Goal: Task Accomplishment & Management: Use online tool/utility

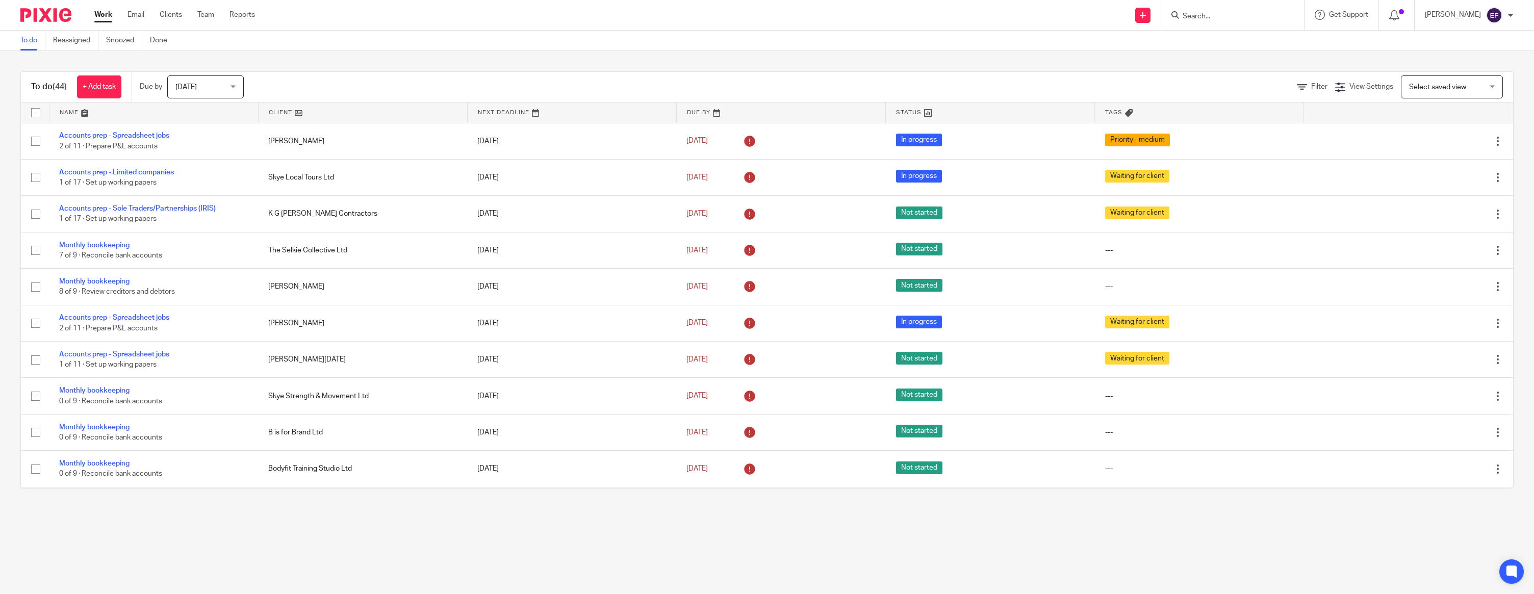
scroll to position [876, 0]
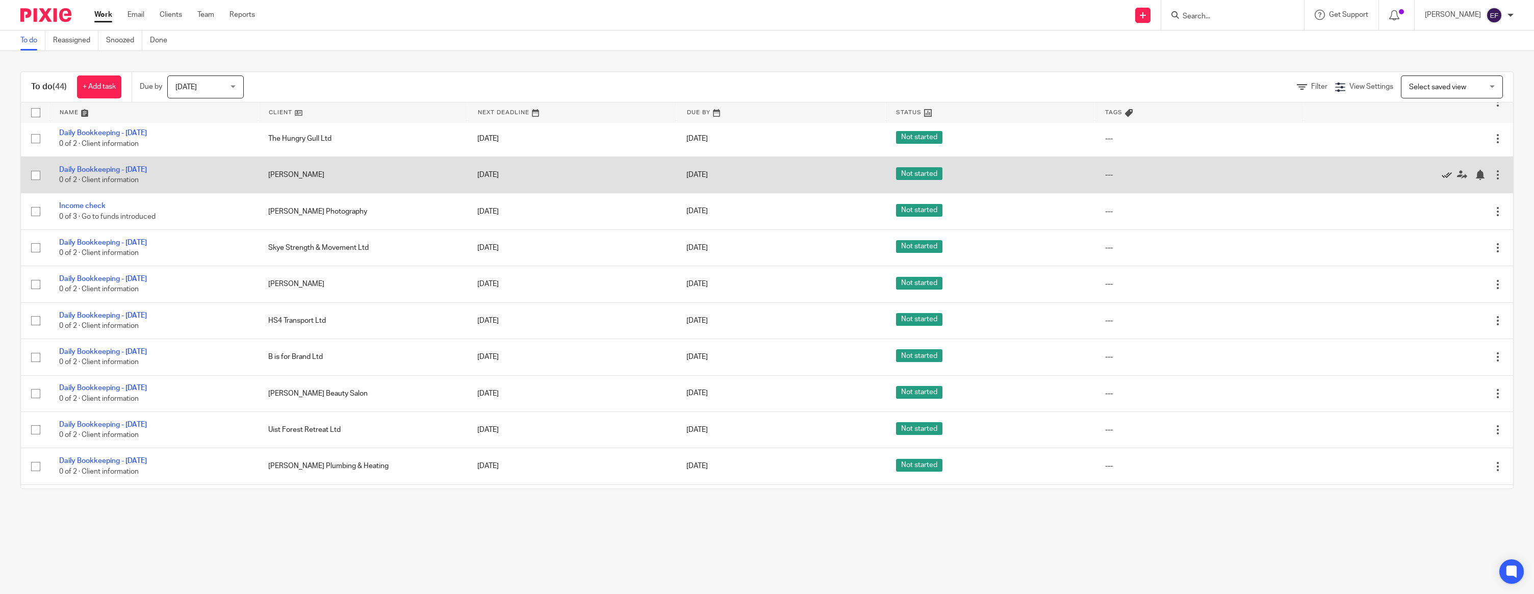
click at [1445, 180] on icon at bounding box center [1446, 175] width 10 height 10
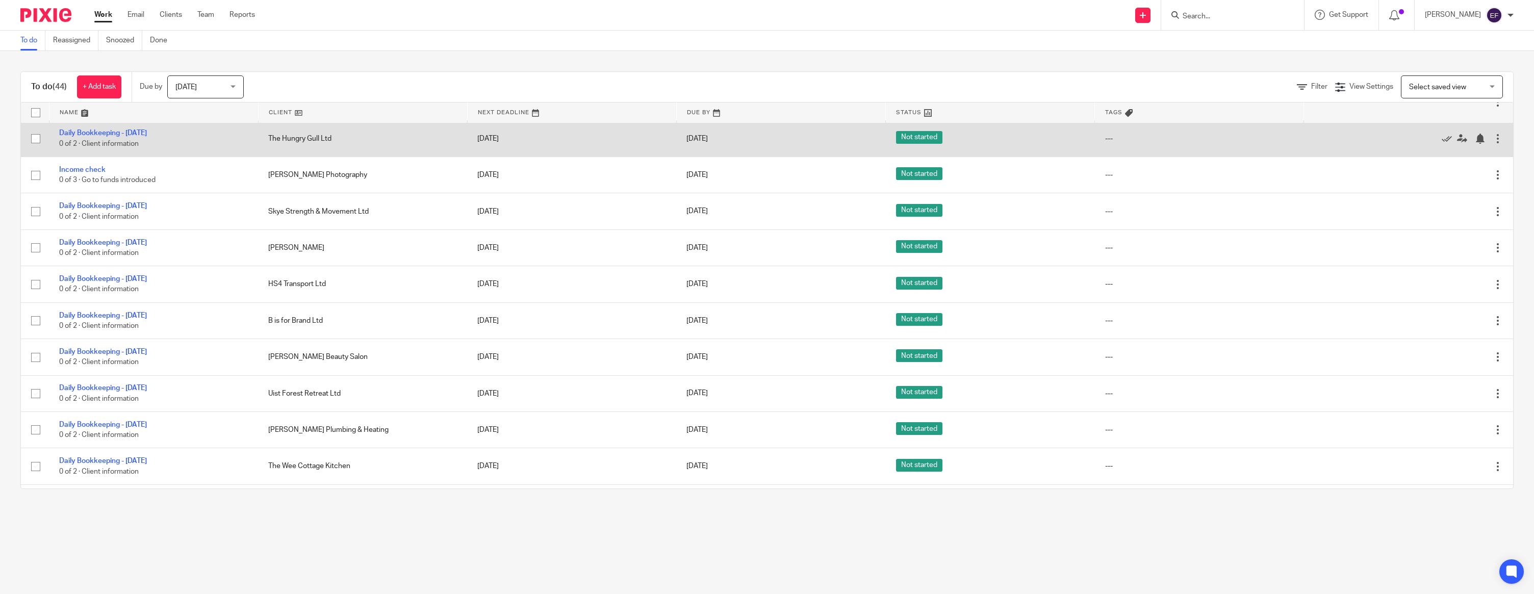
scroll to position [873, 0]
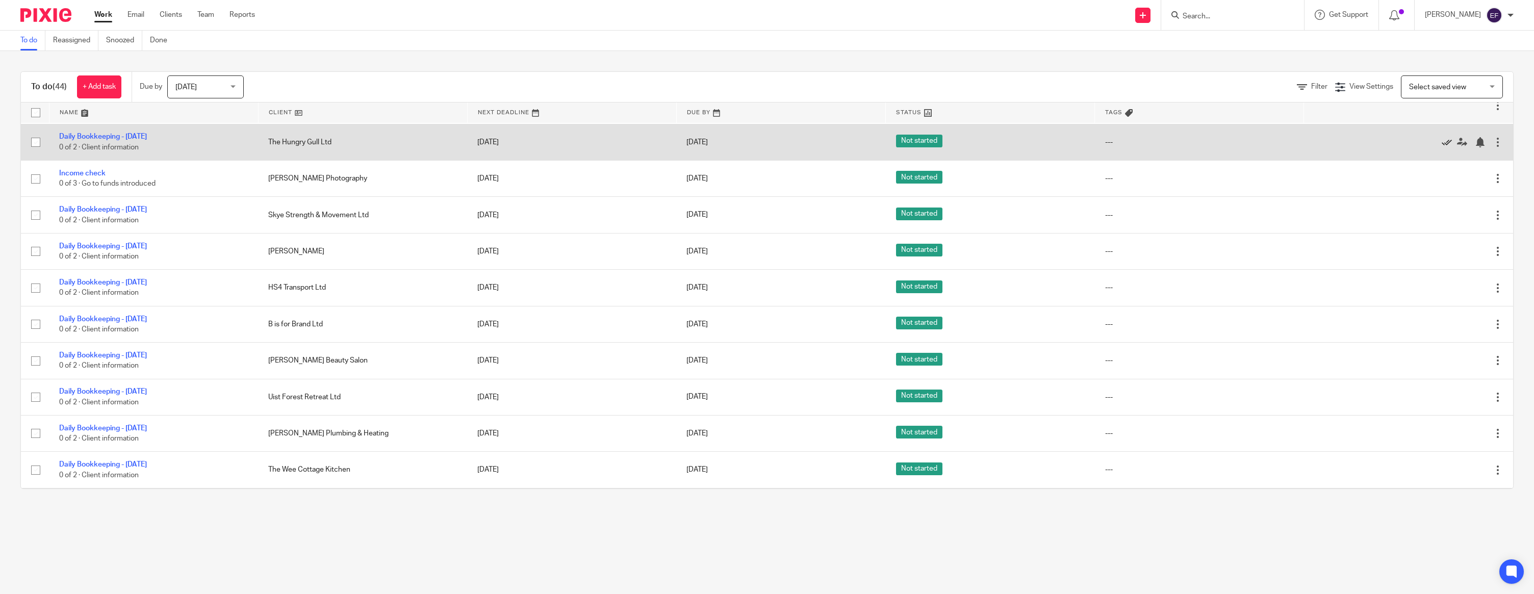
click at [1447, 147] on icon at bounding box center [1446, 142] width 10 height 10
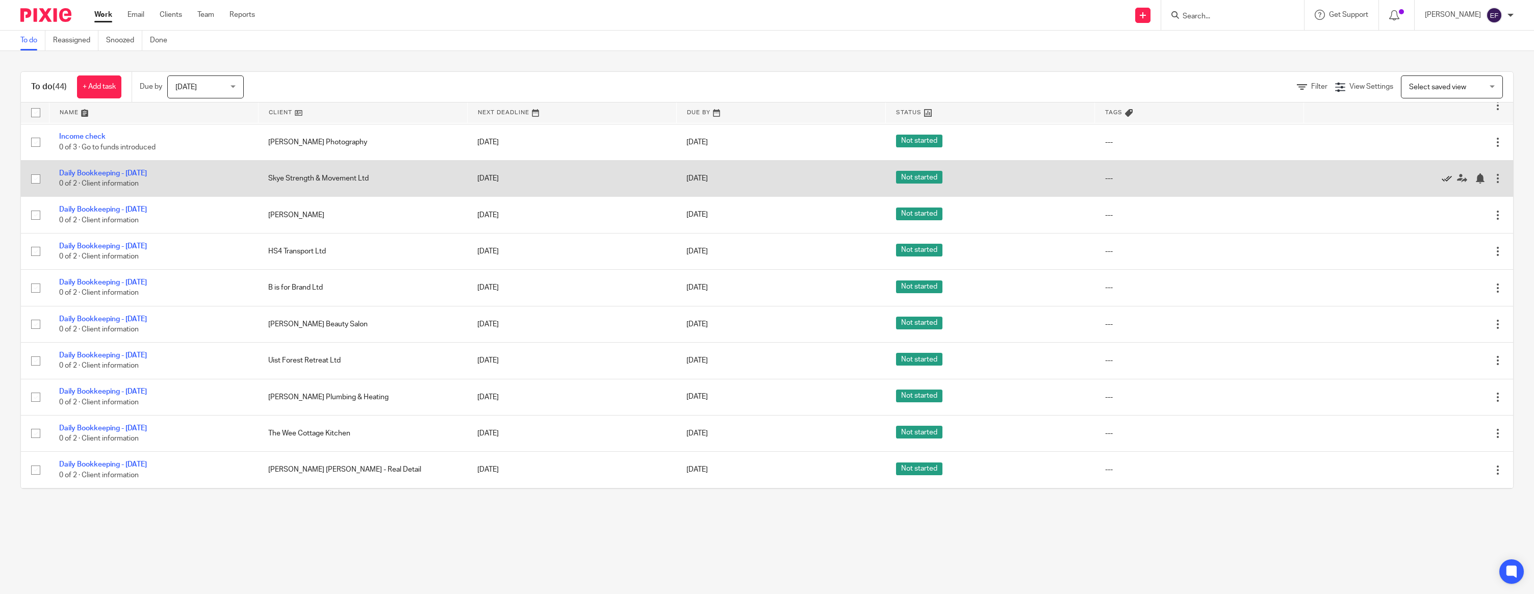
click at [1446, 184] on icon at bounding box center [1446, 178] width 10 height 10
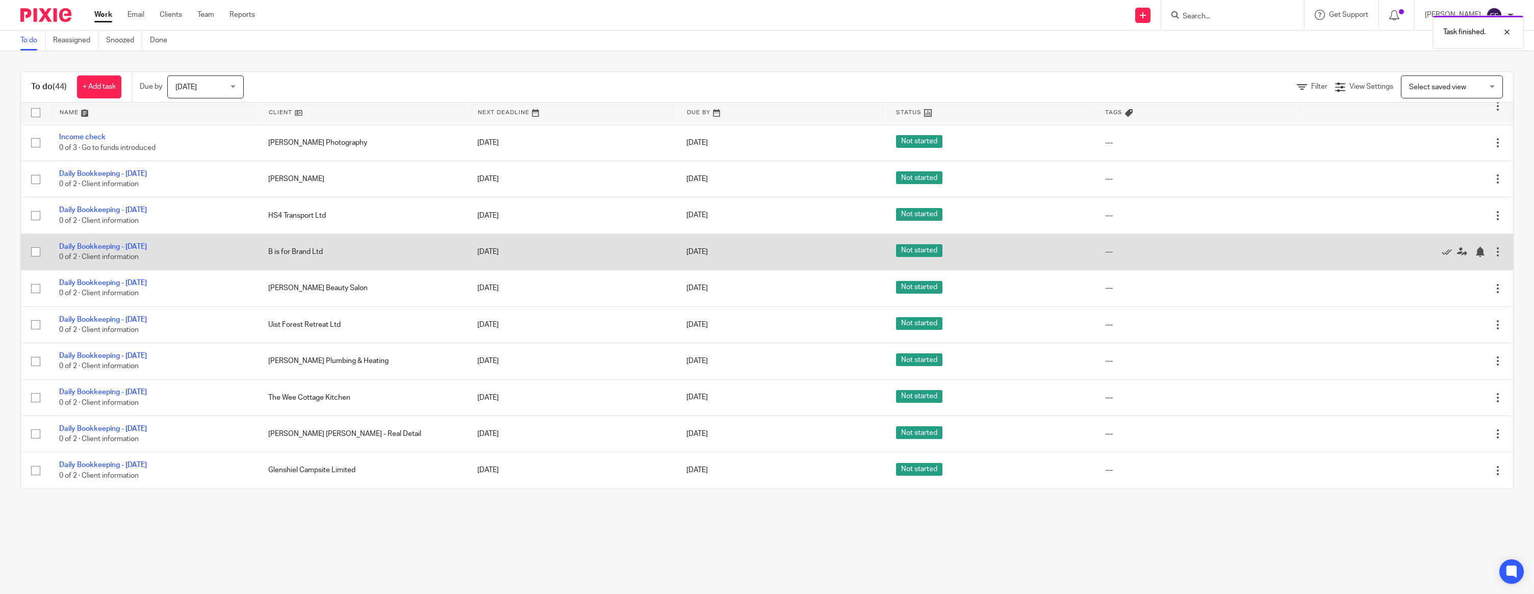
scroll to position [889, 0]
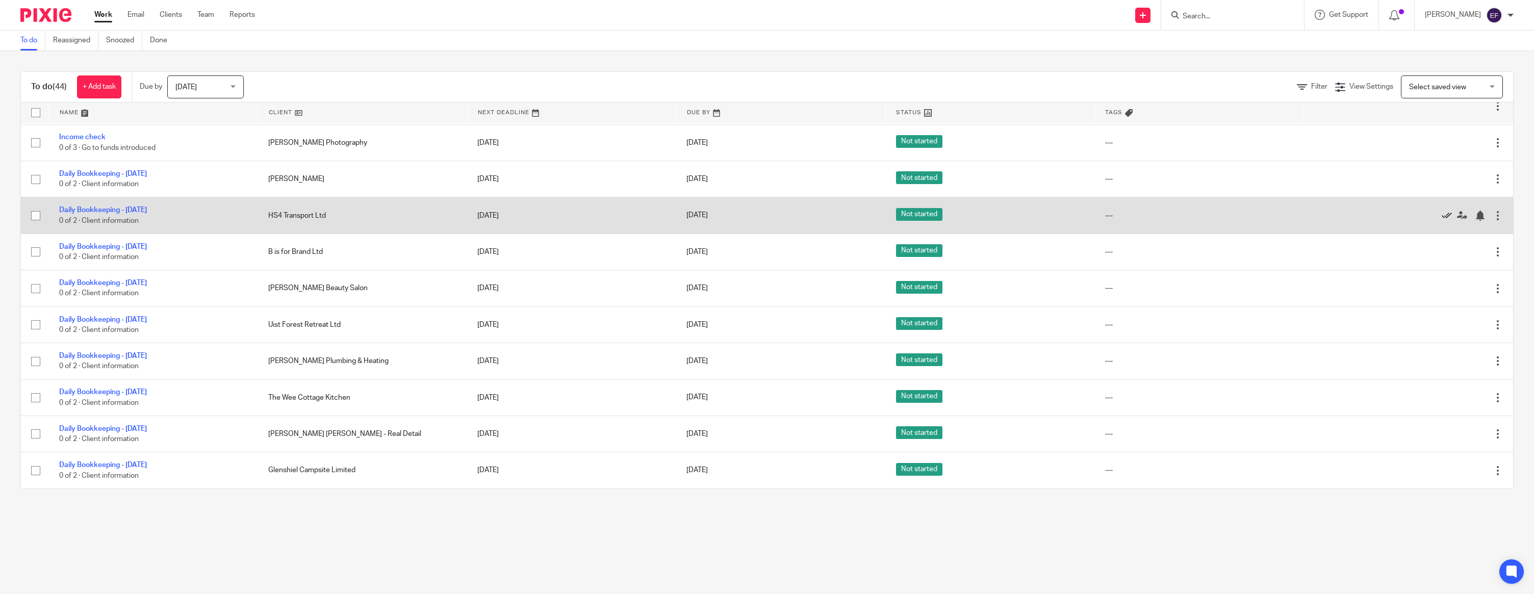
click at [1445, 211] on icon at bounding box center [1446, 216] width 10 height 10
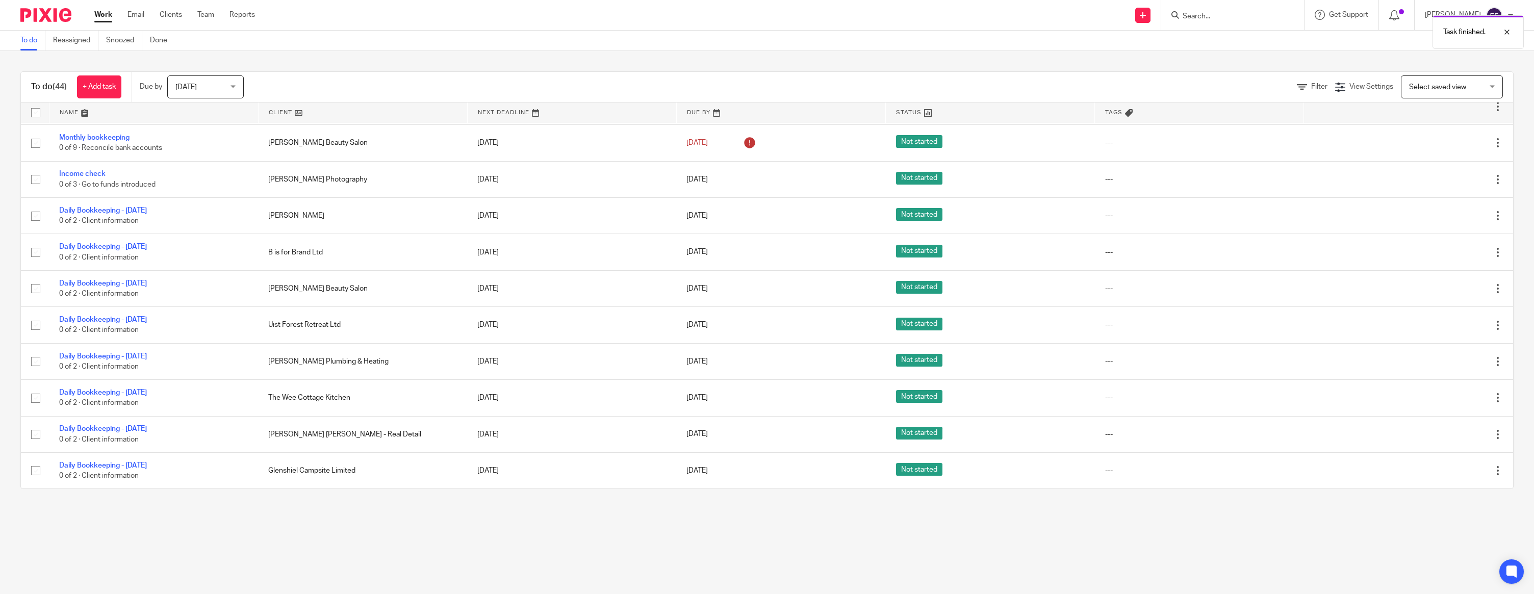
scroll to position [852, 0]
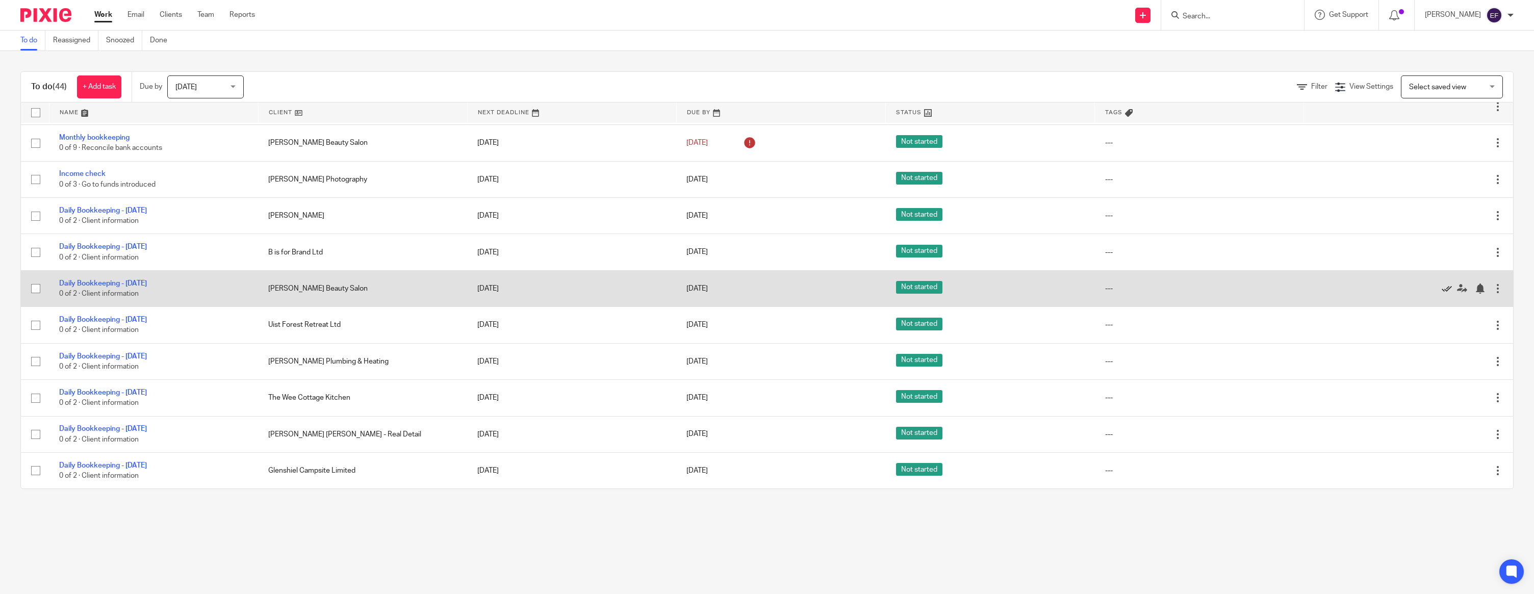
click at [1442, 284] on icon at bounding box center [1446, 288] width 10 height 10
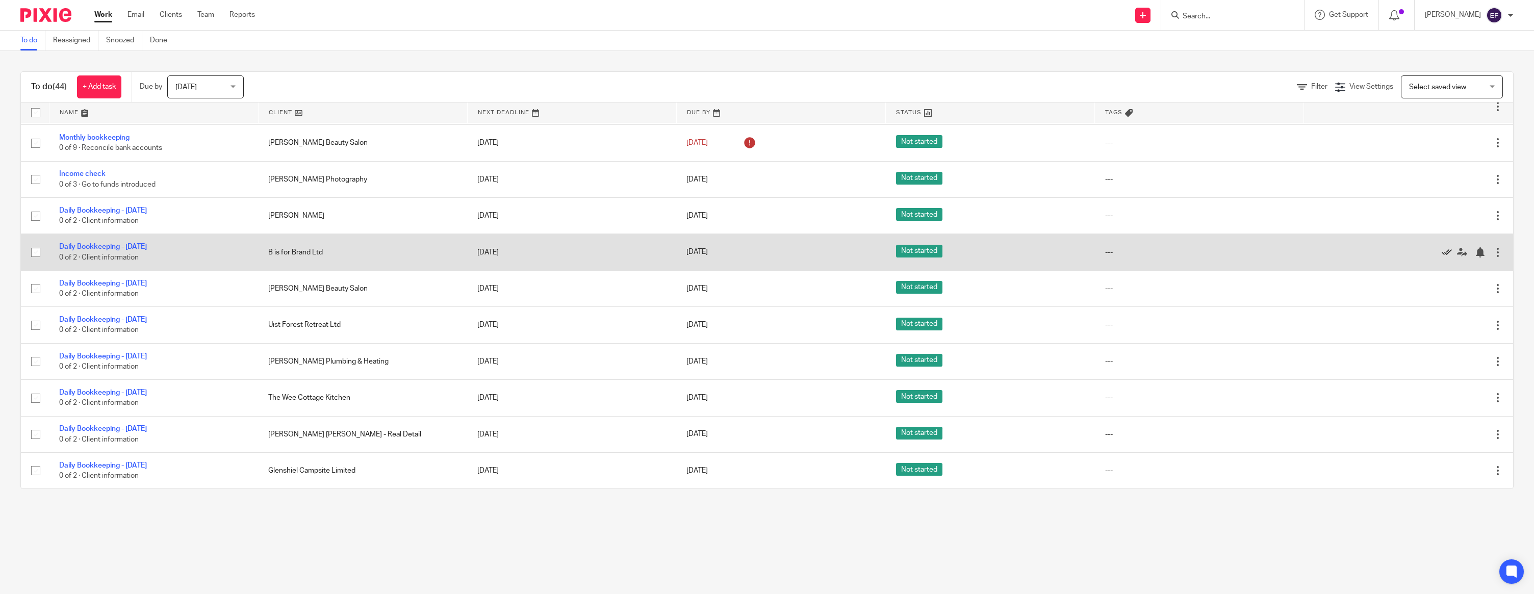
scroll to position [815, 0]
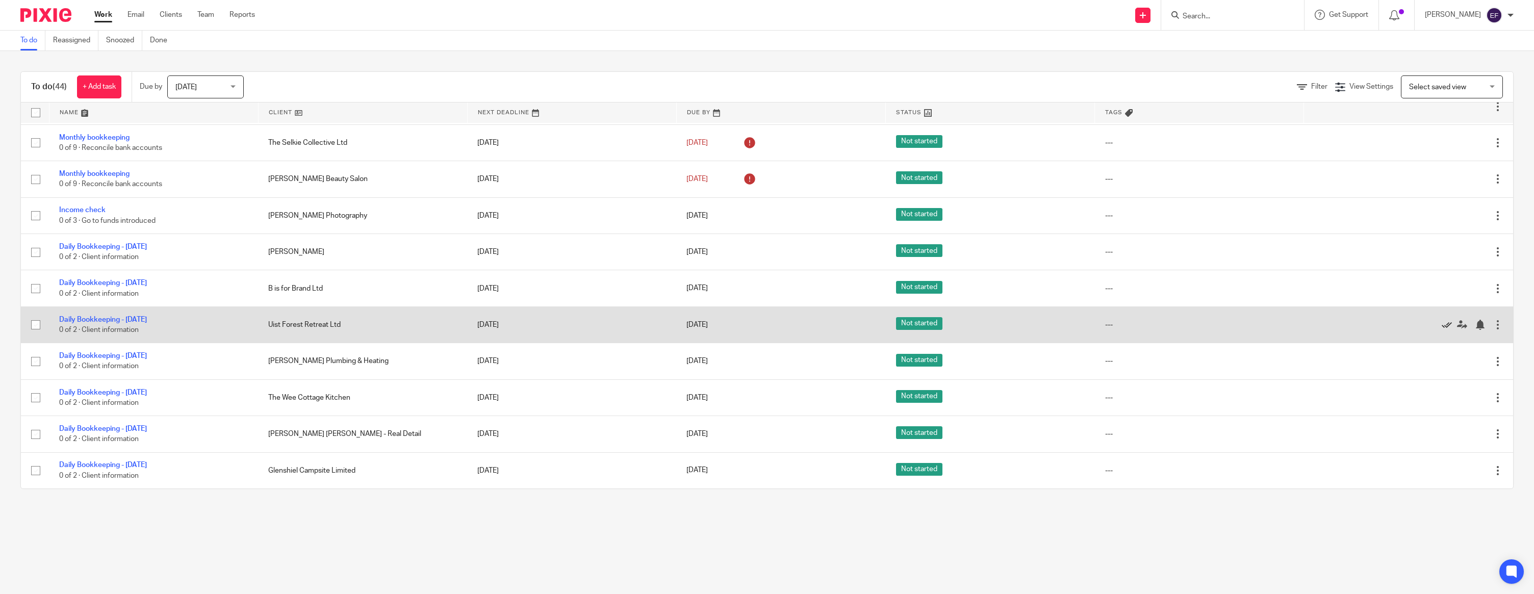
click at [1445, 321] on icon at bounding box center [1446, 325] width 10 height 10
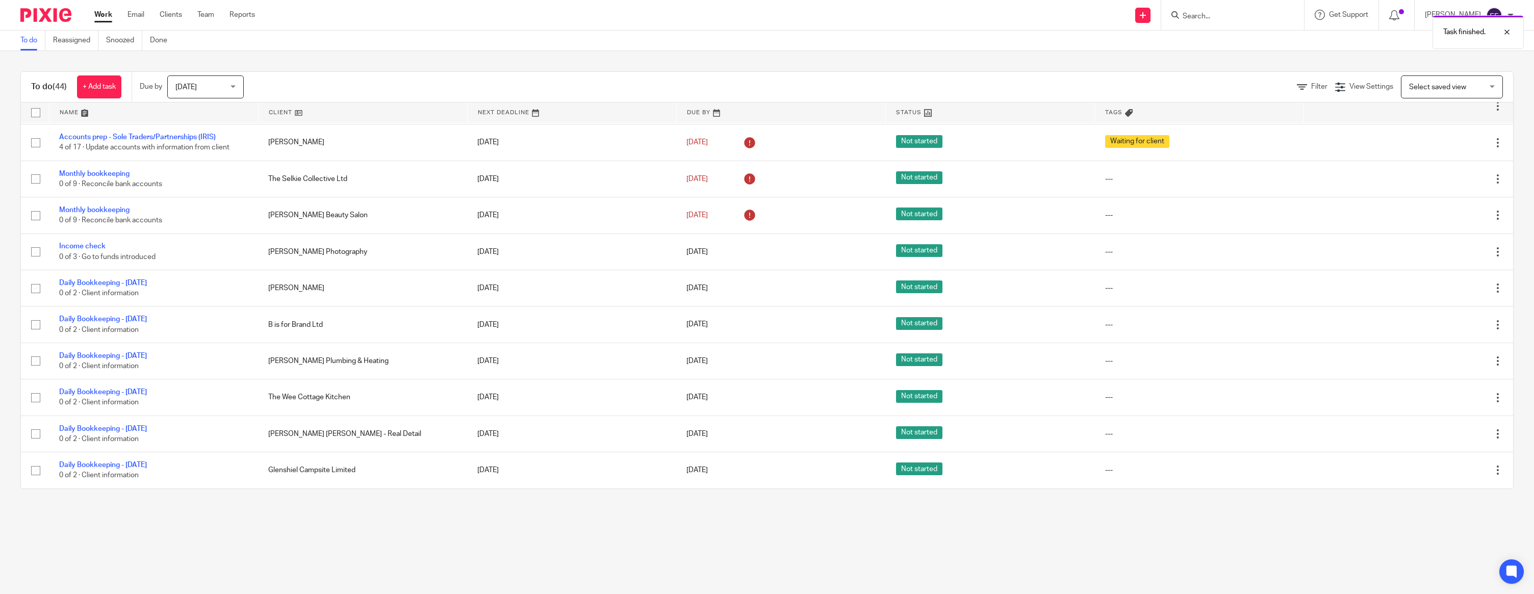
scroll to position [779, 0]
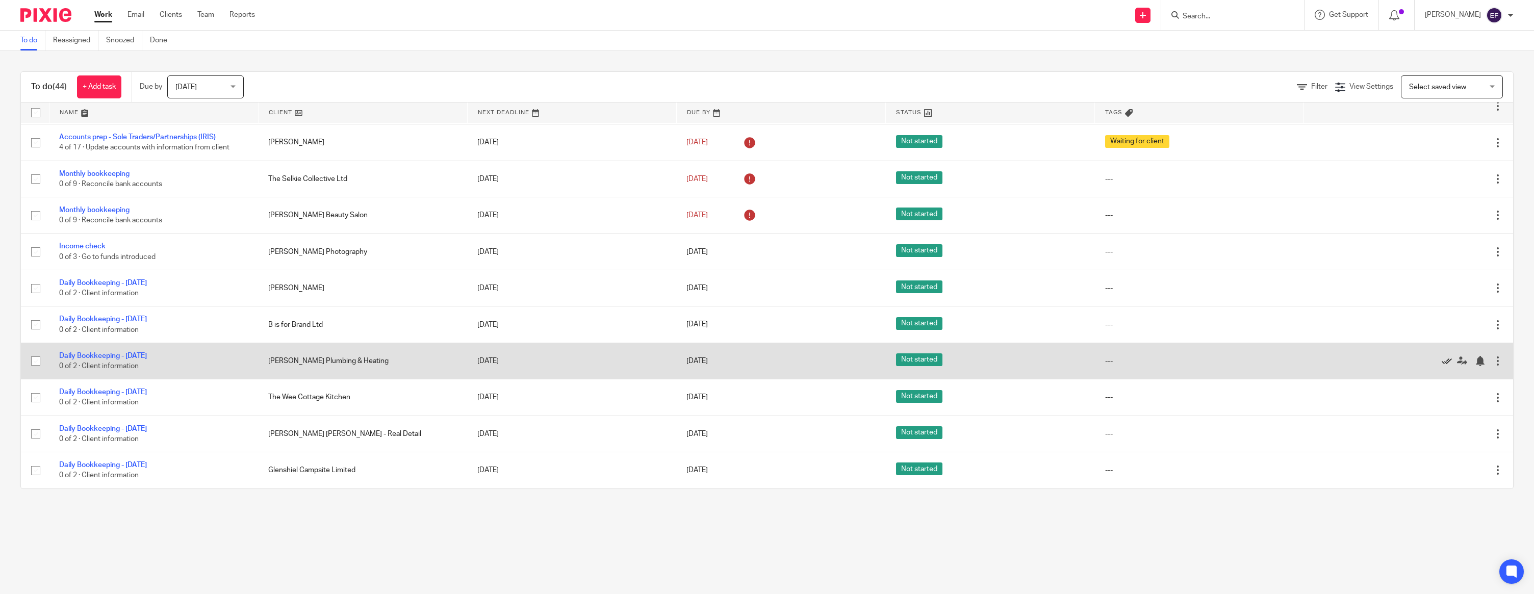
click at [1444, 358] on icon at bounding box center [1446, 361] width 10 height 10
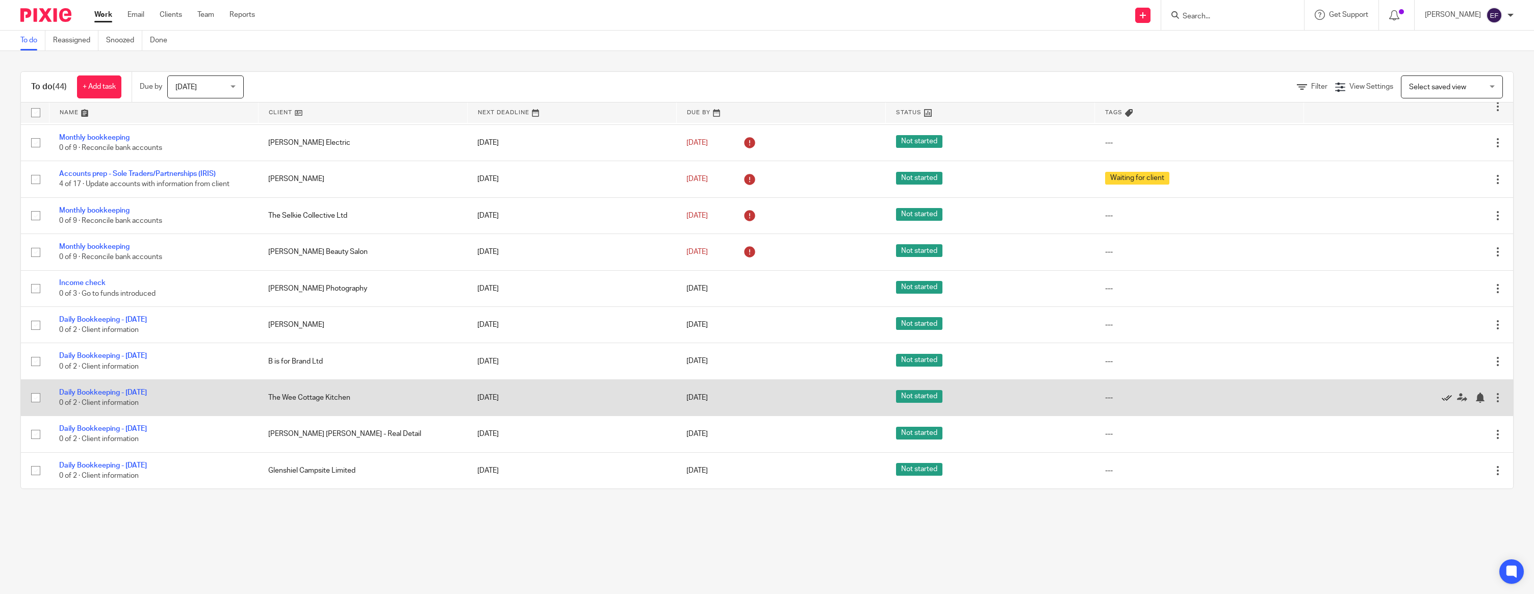
click at [1443, 396] on icon at bounding box center [1446, 398] width 10 height 10
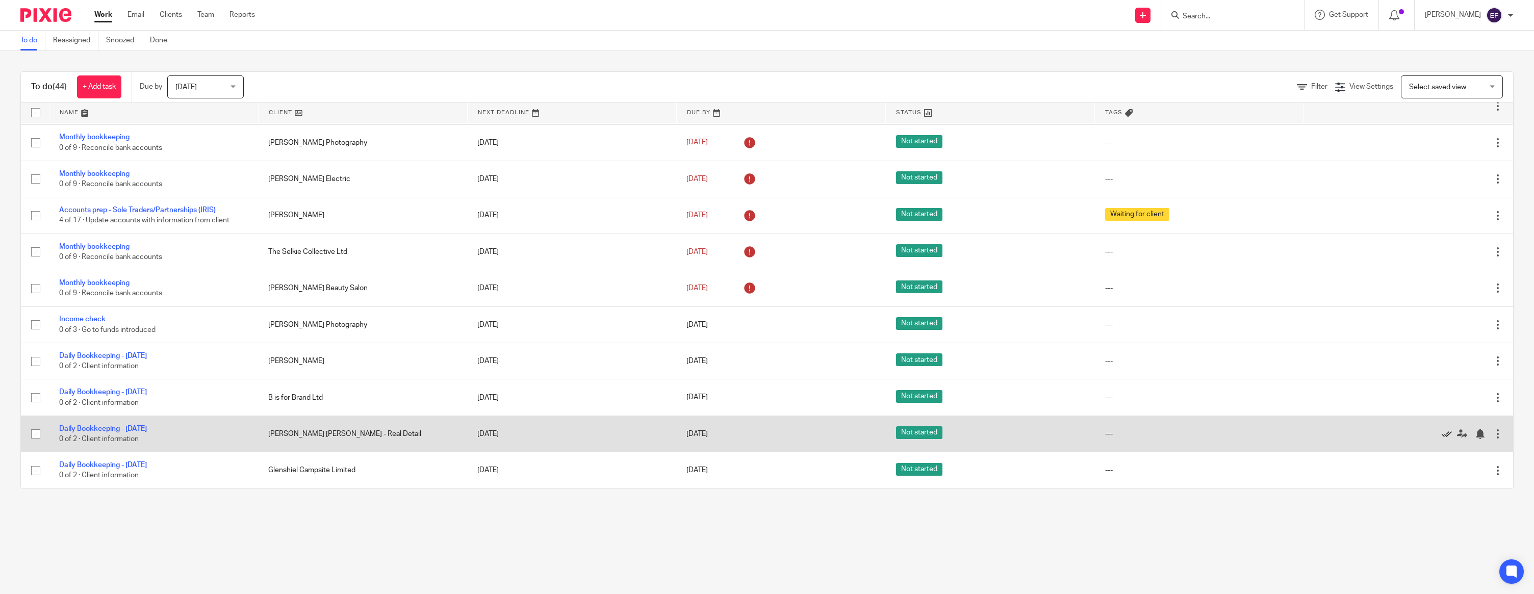
click at [1444, 433] on icon at bounding box center [1446, 434] width 10 height 10
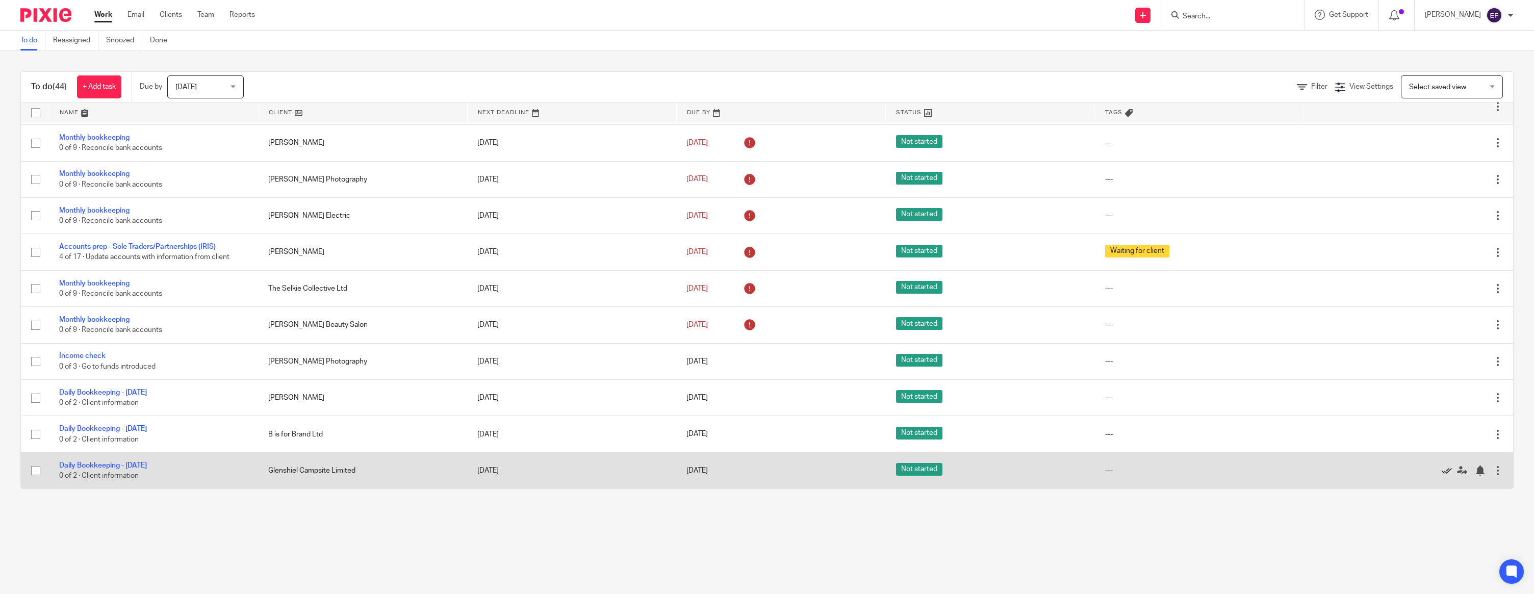
click at [1444, 469] on icon at bounding box center [1446, 470] width 10 height 10
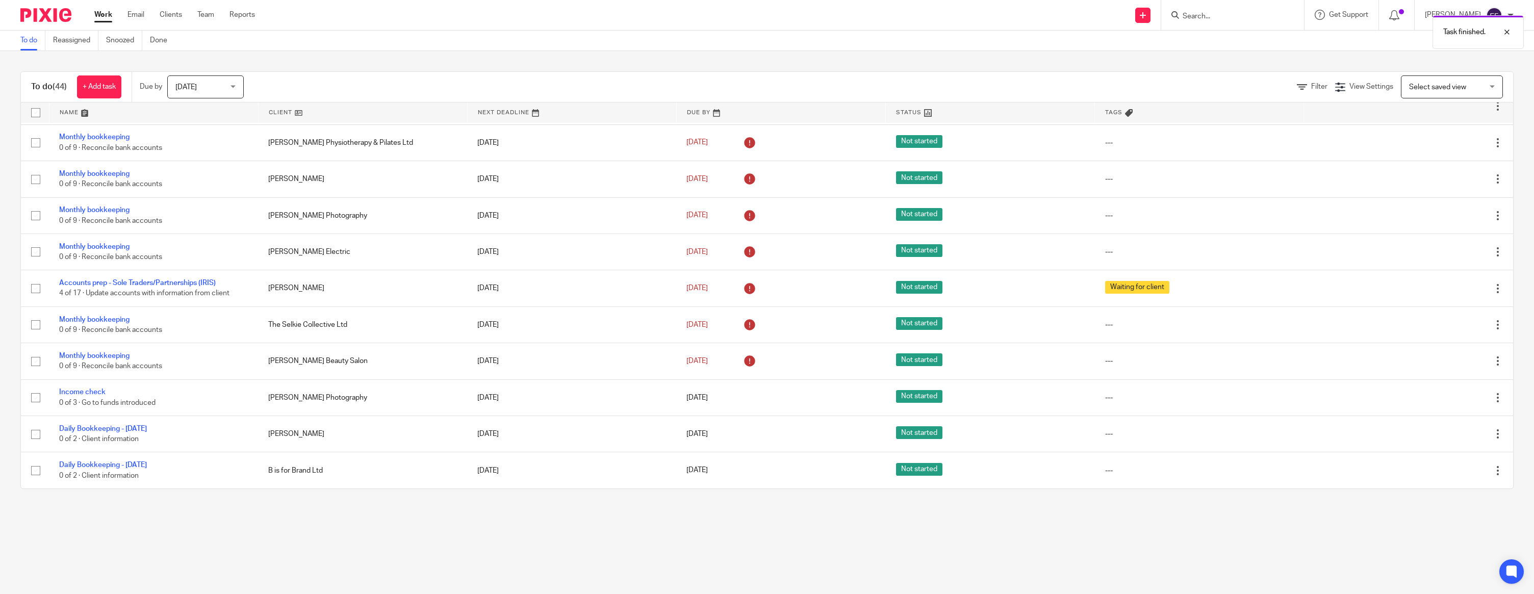
scroll to position [631, 0]
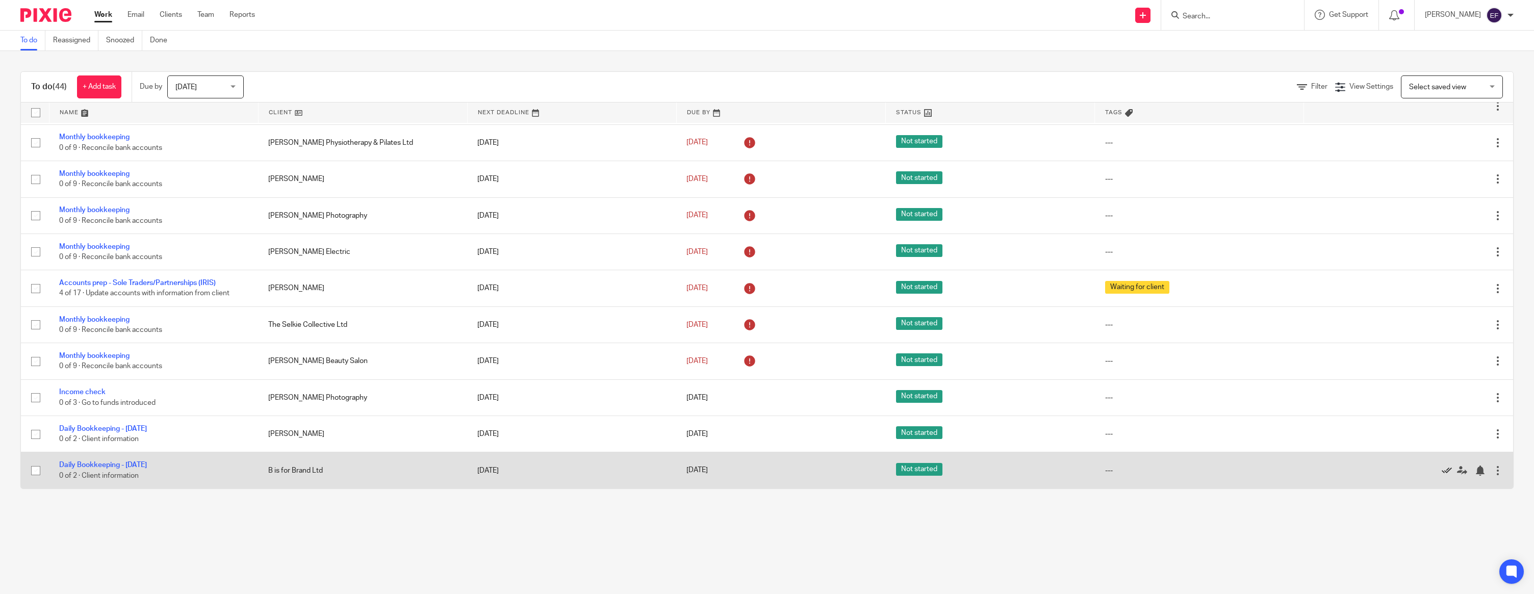
click at [1446, 470] on icon at bounding box center [1446, 470] width 10 height 10
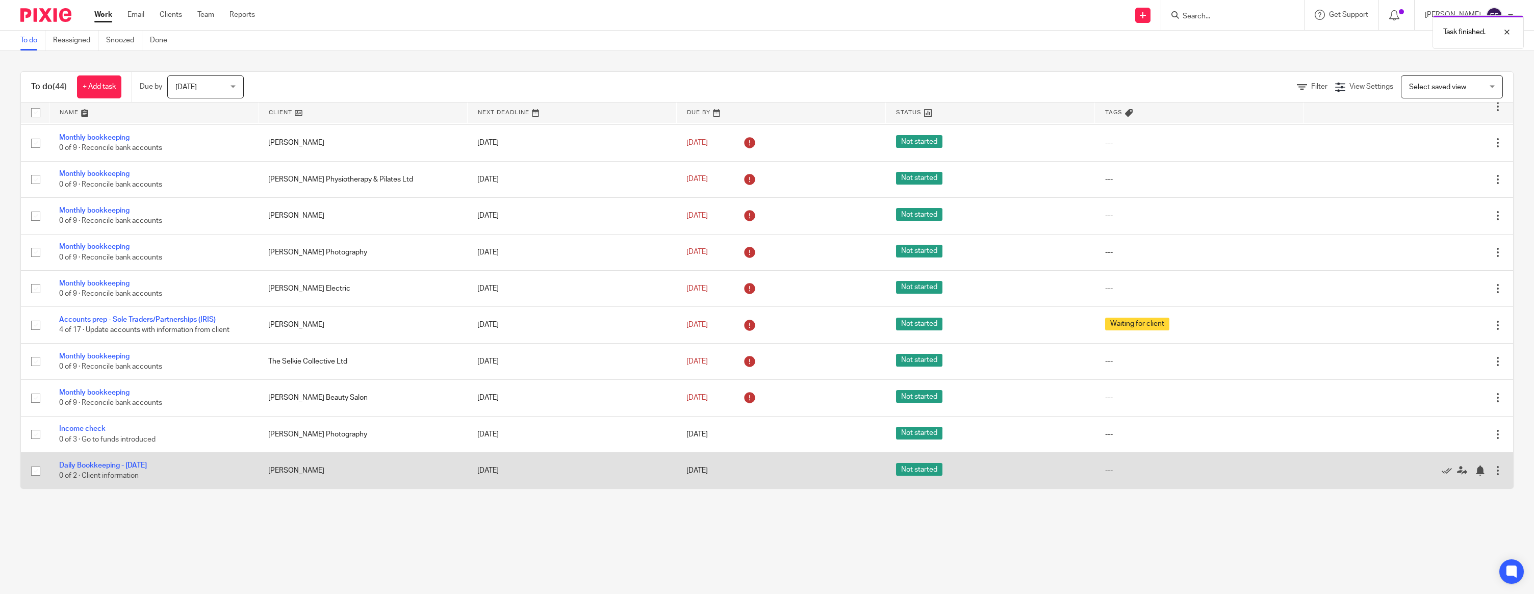
scroll to position [594, 0]
click at [1444, 470] on icon at bounding box center [1446, 470] width 10 height 10
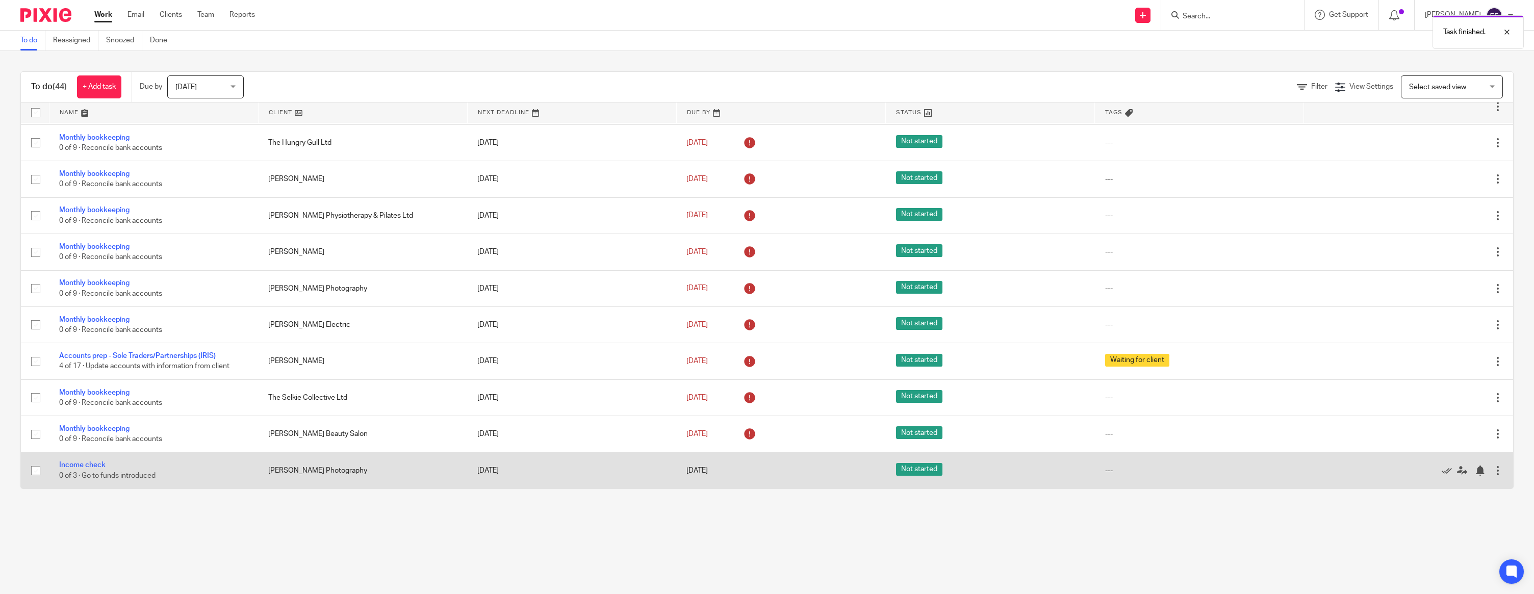
scroll to position [557, 0]
click at [1444, 470] on icon at bounding box center [1446, 470] width 10 height 10
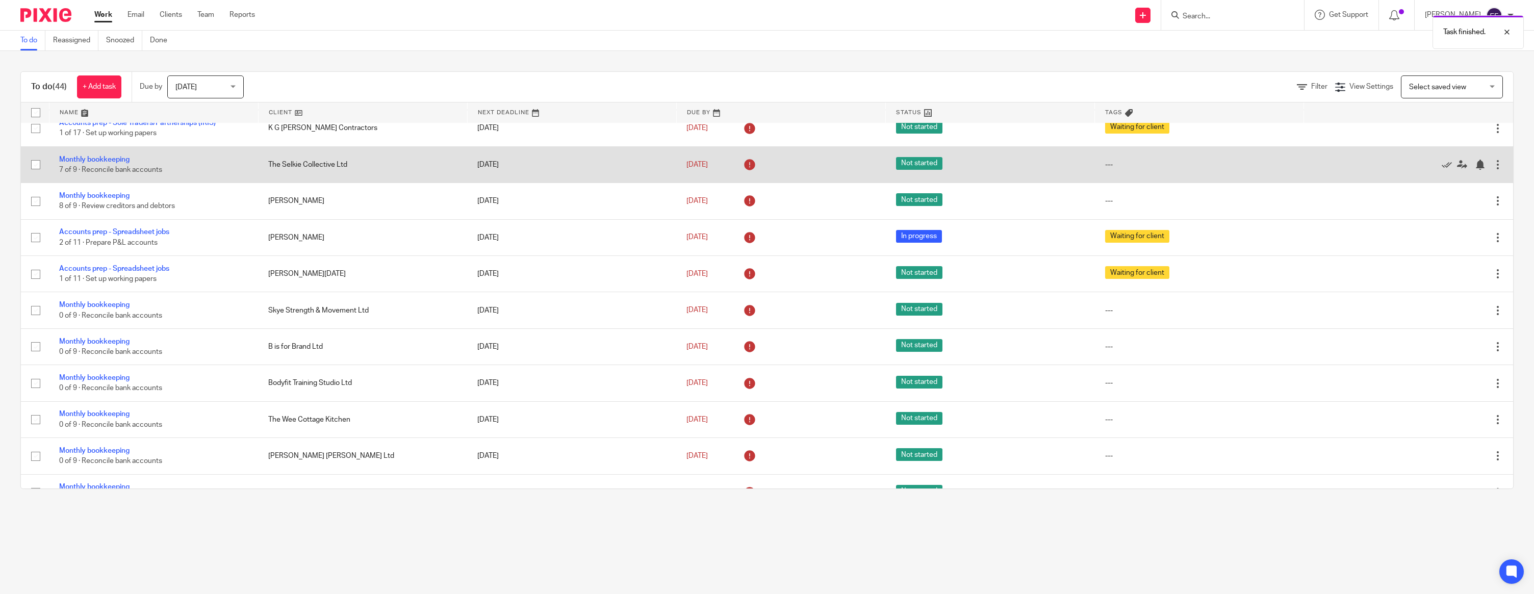
scroll to position [0, 0]
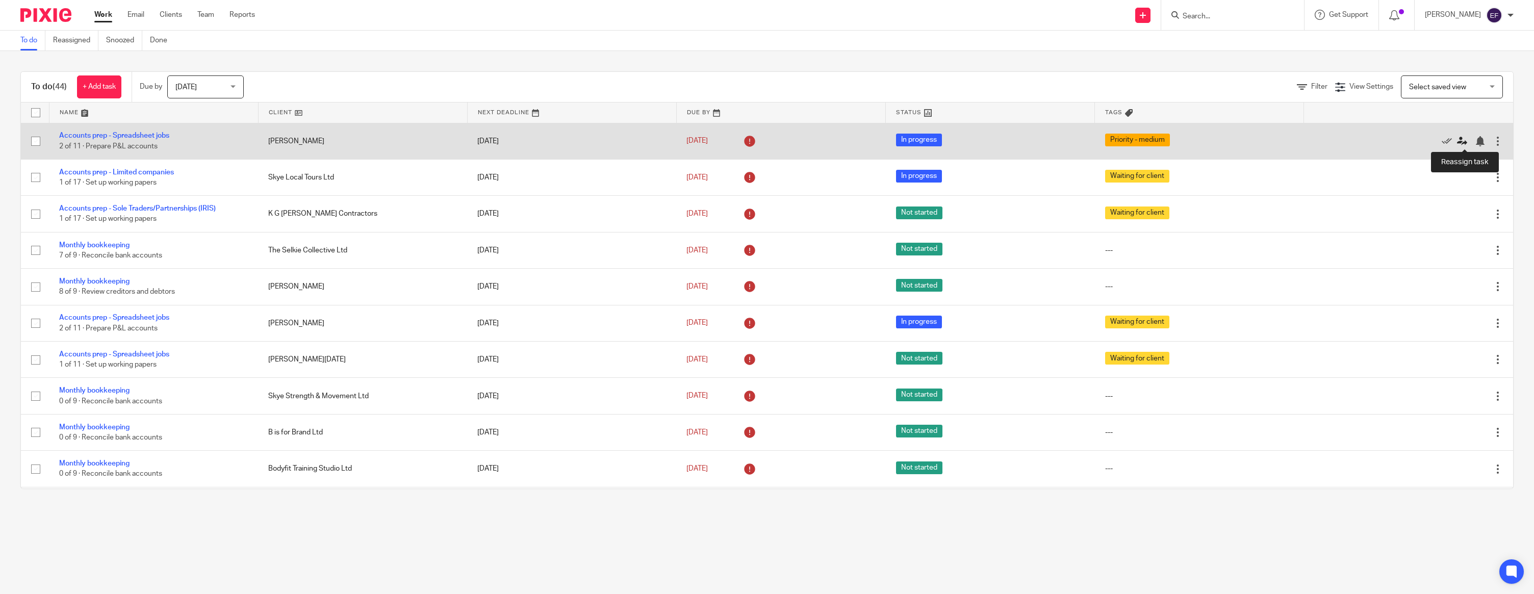
click at [1462, 139] on icon at bounding box center [1462, 141] width 10 height 10
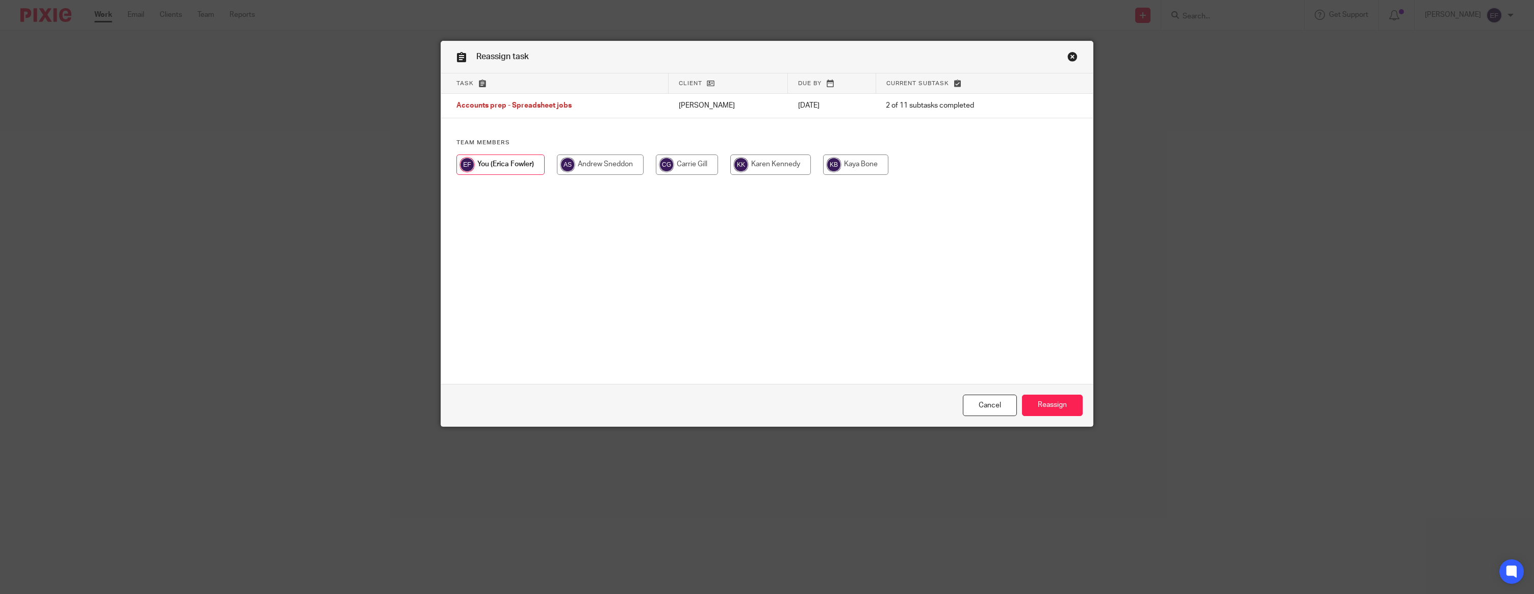
drag, startPoint x: 0, startPoint y: 0, endPoint x: 747, endPoint y: 162, distance: 764.2
click at [740, 159] on input "radio" at bounding box center [770, 164] width 81 height 20
radio input "true"
click at [1076, 404] on input "Reassign" at bounding box center [1052, 406] width 61 height 22
